Goal: Use online tool/utility: Utilize a website feature to perform a specific function

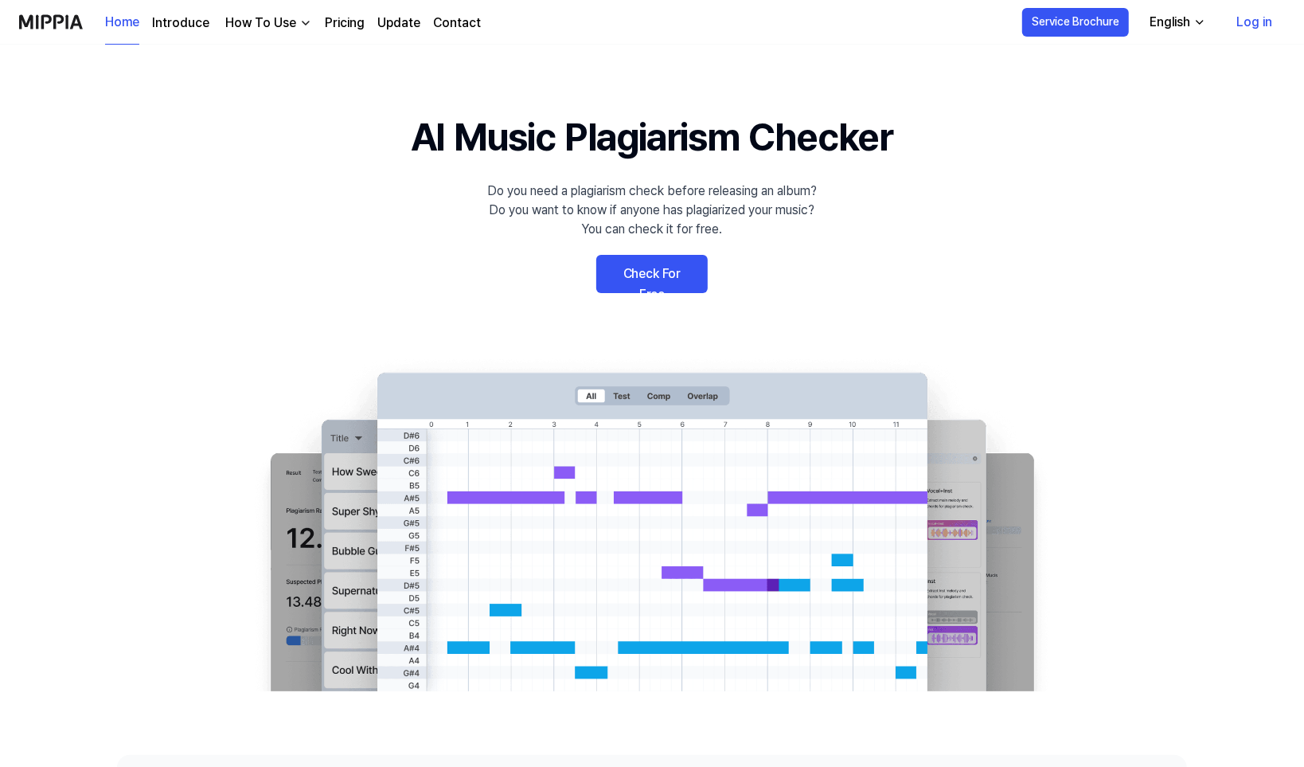
click at [1250, 18] on link "Log in" at bounding box center [1254, 22] width 61 height 45
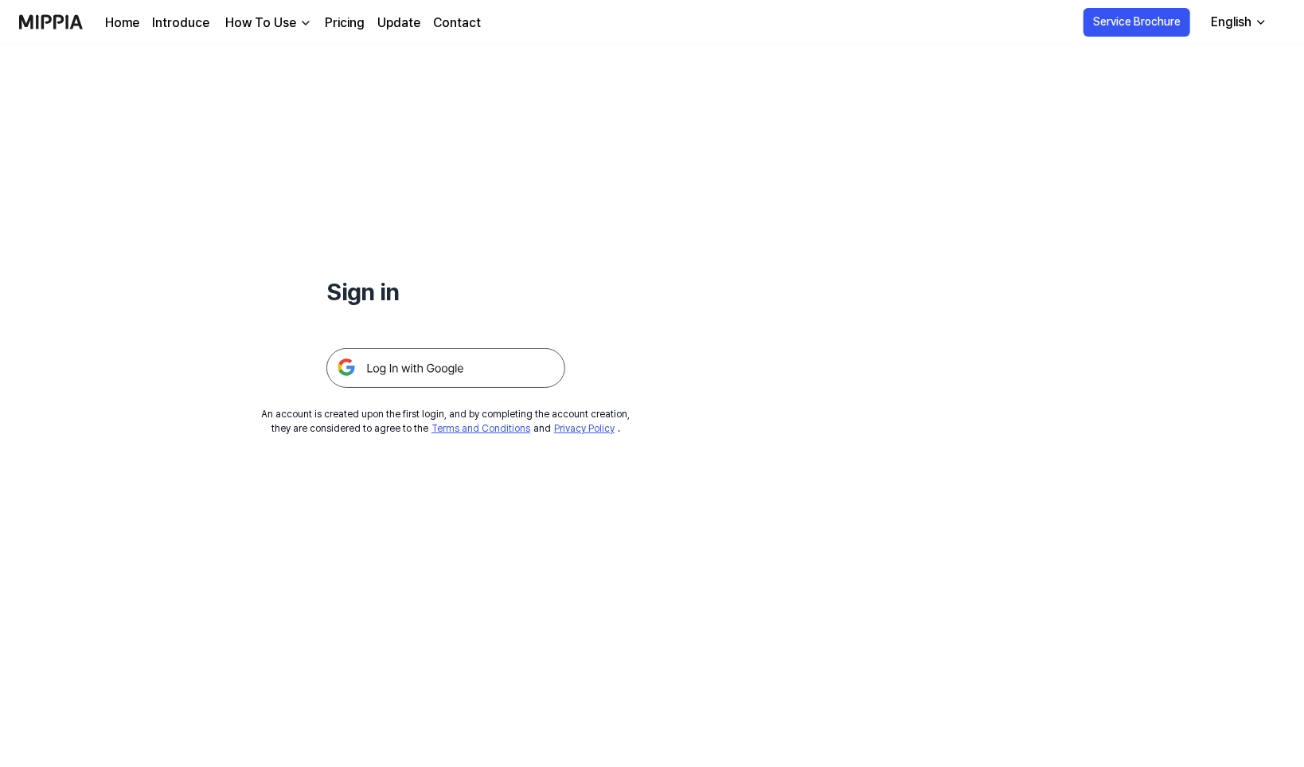
click at [444, 360] on img at bounding box center [445, 368] width 239 height 40
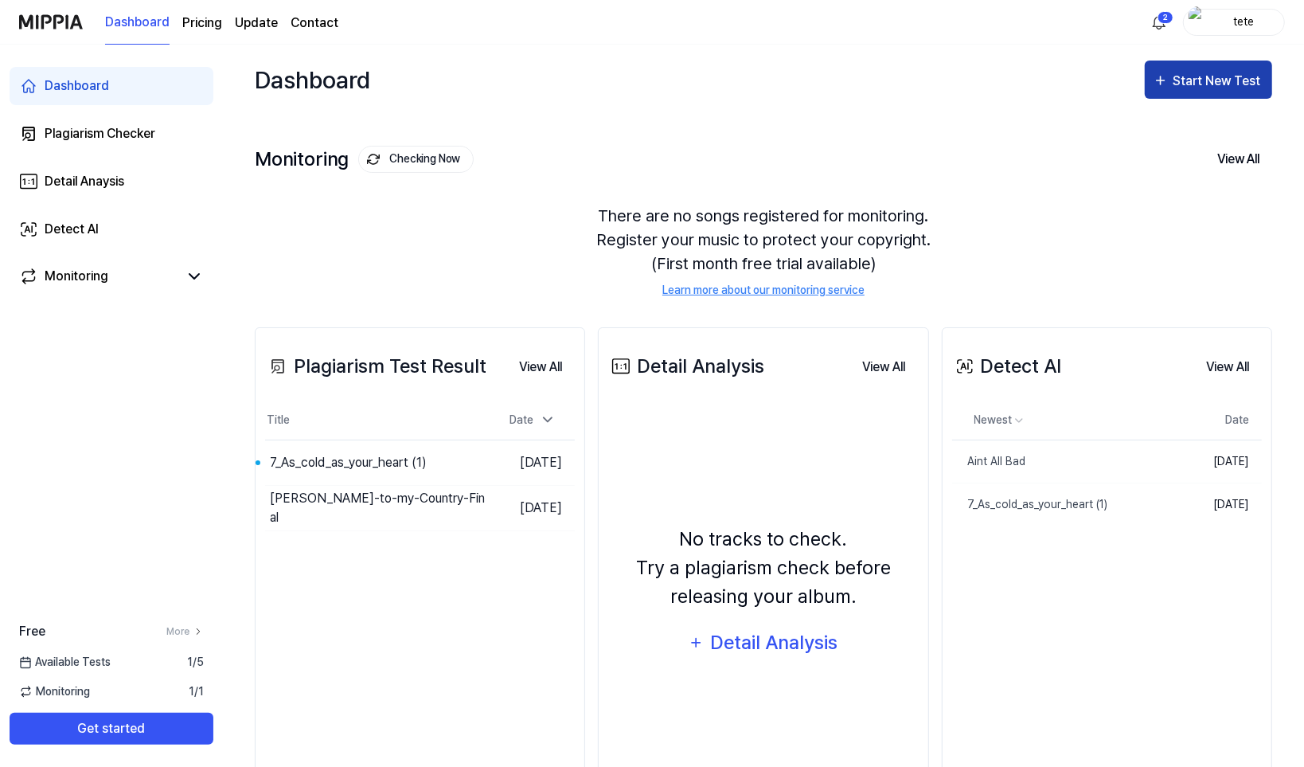
click at [1197, 76] on div "Start New Test" at bounding box center [1219, 81] width 91 height 21
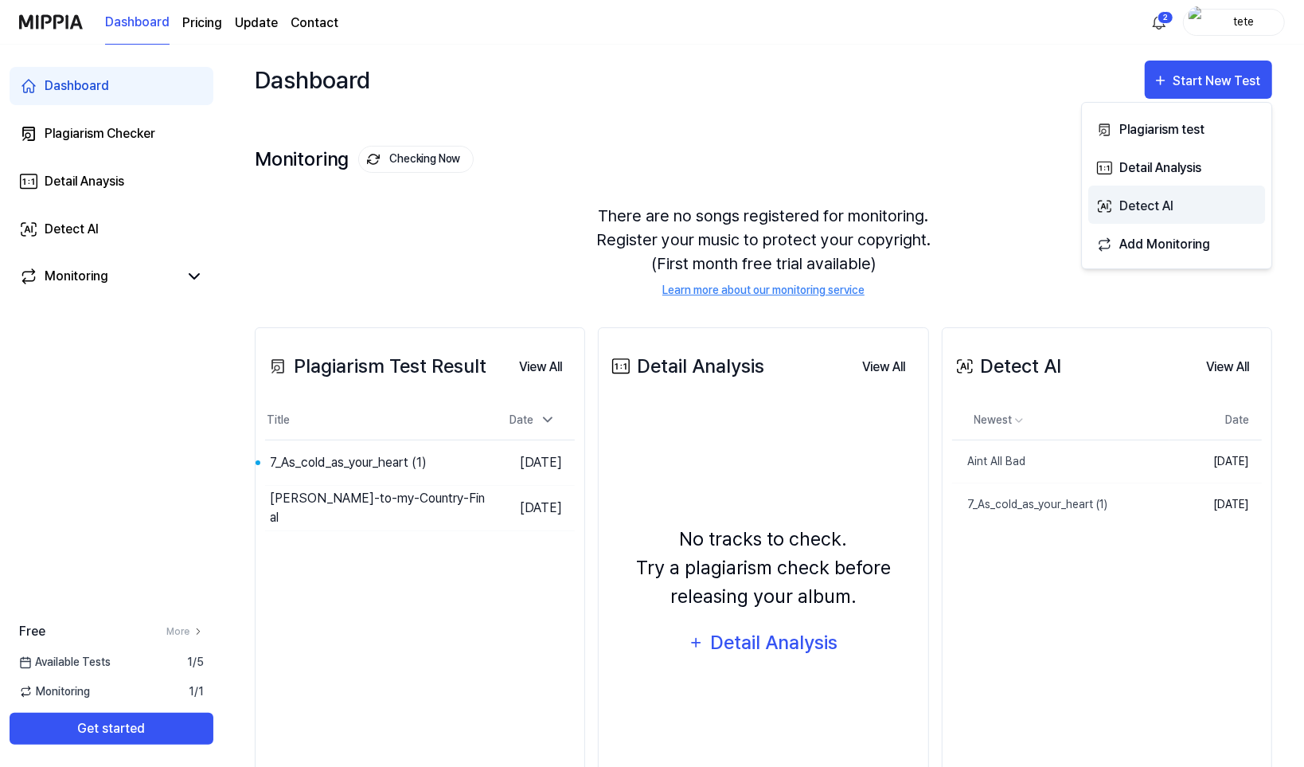
click at [1132, 216] on button "Detect AI" at bounding box center [1177, 205] width 177 height 38
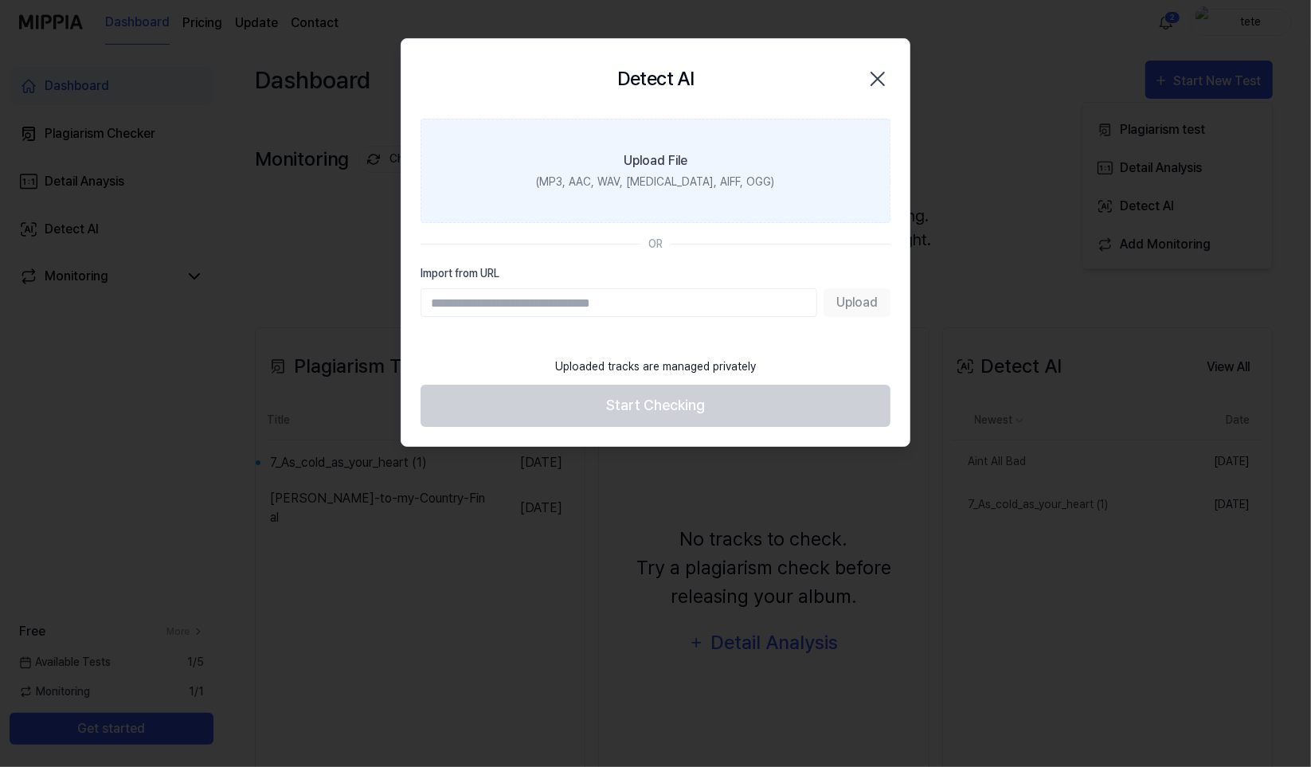
click at [670, 155] on div "Upload File" at bounding box center [655, 160] width 64 height 19
click at [0, 0] on input "Upload File (MP3, AAC, WAV, FLAC, AIFF, OGG)" at bounding box center [0, 0] width 0 height 0
click at [339, 225] on div at bounding box center [655, 383] width 1311 height 767
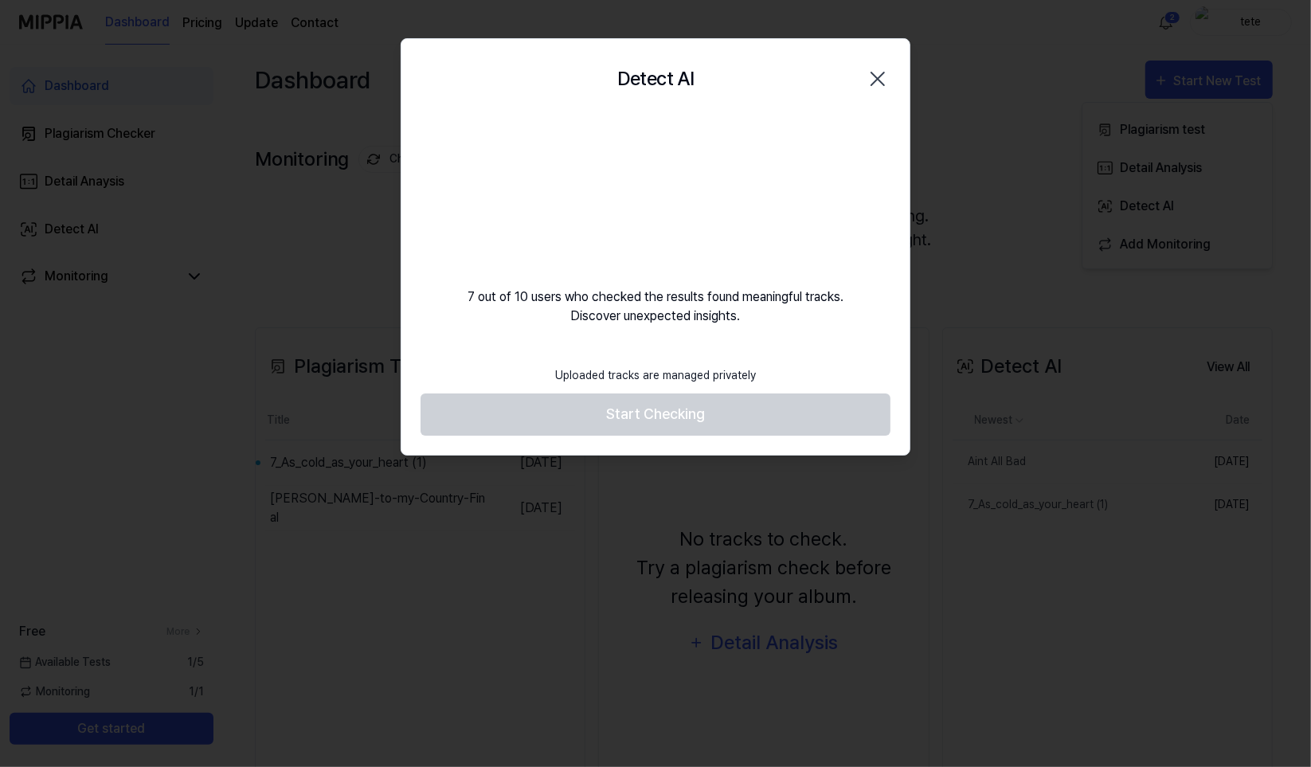
click at [569, 258] on div "7 out of 10 users who checked the results found meaningful tracks. Discover une…" at bounding box center [655, 222] width 508 height 207
